Goal: Information Seeking & Learning: Learn about a topic

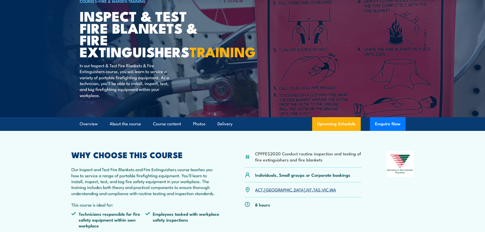
scroll to position [51, 0]
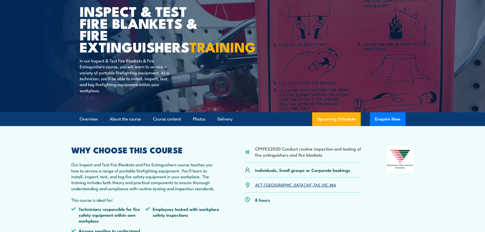
click at [295, 157] on li "CPPFES2020 Conduct routine inspection and testing of fire extinguishers and fir…" at bounding box center [308, 152] width 107 height 12
drag, startPoint x: 322, startPoint y: 167, endPoint x: 255, endPoint y: 162, distance: 67.9
click at [255, 157] on li "CPPFES2020 Conduct routine inspection and testing of fire extinguishers and fir…" at bounding box center [308, 152] width 107 height 12
copy li "CPPFES2020 Conduct routine inspection and testing of fire extinguishers and fir…"
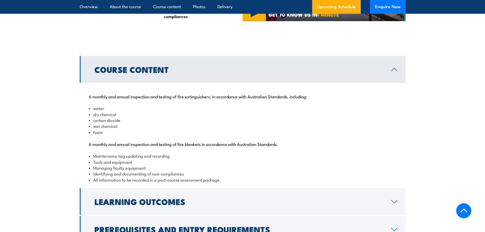
scroll to position [0, 0]
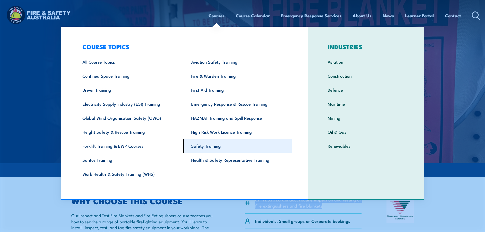
click at [208, 147] on link "Safety Training" at bounding box center [237, 146] width 109 height 14
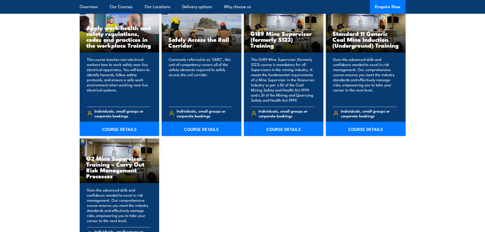
scroll to position [814, 0]
